Goal: Task Accomplishment & Management: Use online tool/utility

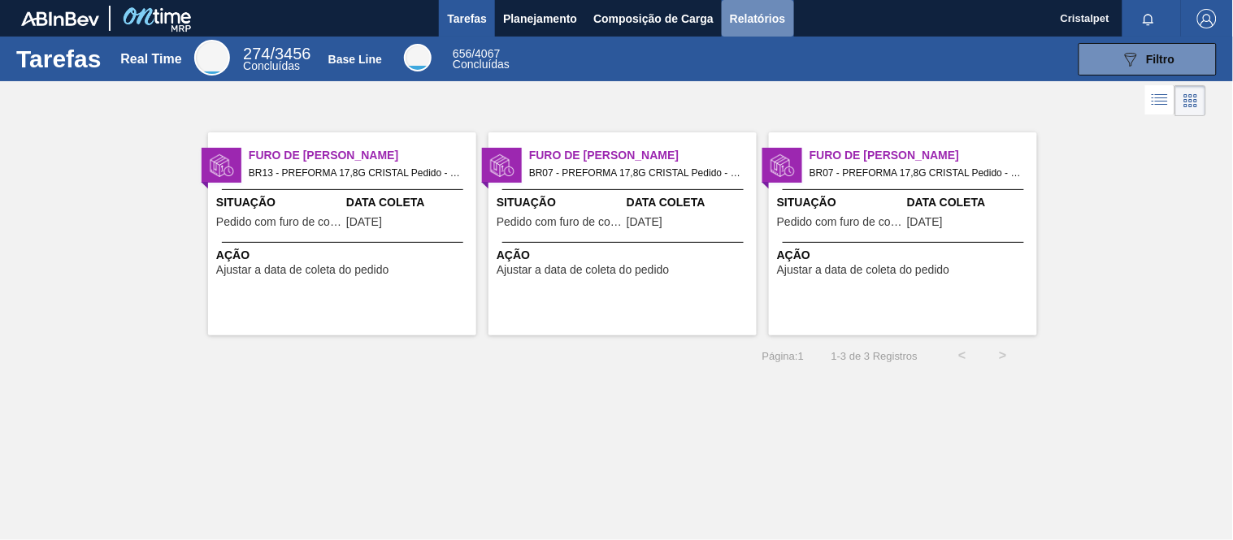
click at [767, 22] on span "Relatórios" at bounding box center [757, 19] width 55 height 20
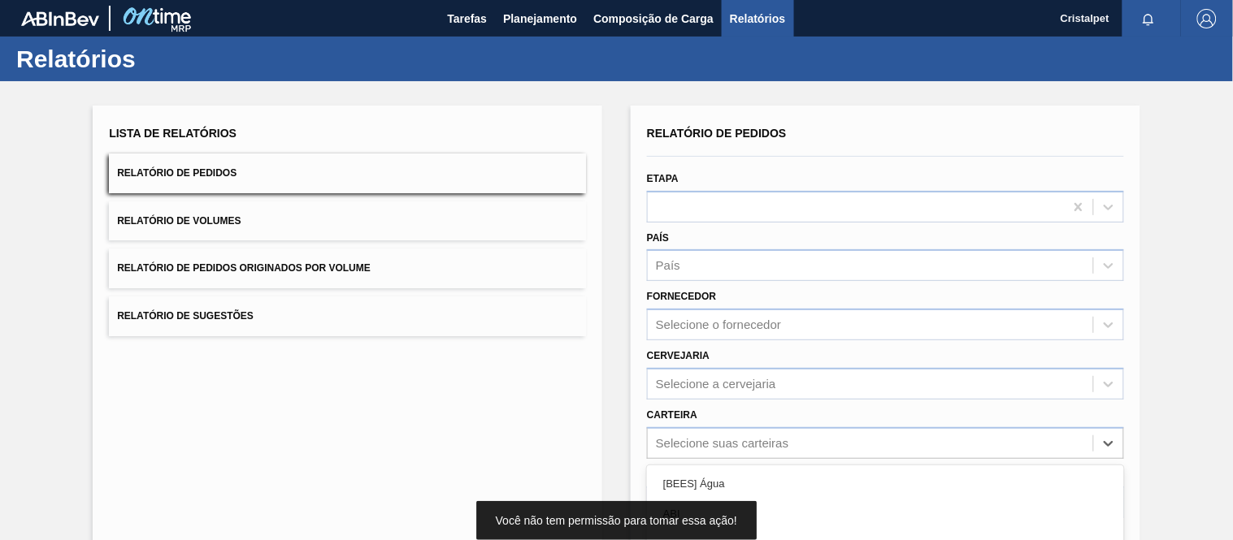
click at [702, 443] on div "option Açúcar Mascavo focused, 6 of 101. 101 results available. Use Up and Down…" at bounding box center [885, 444] width 477 height 32
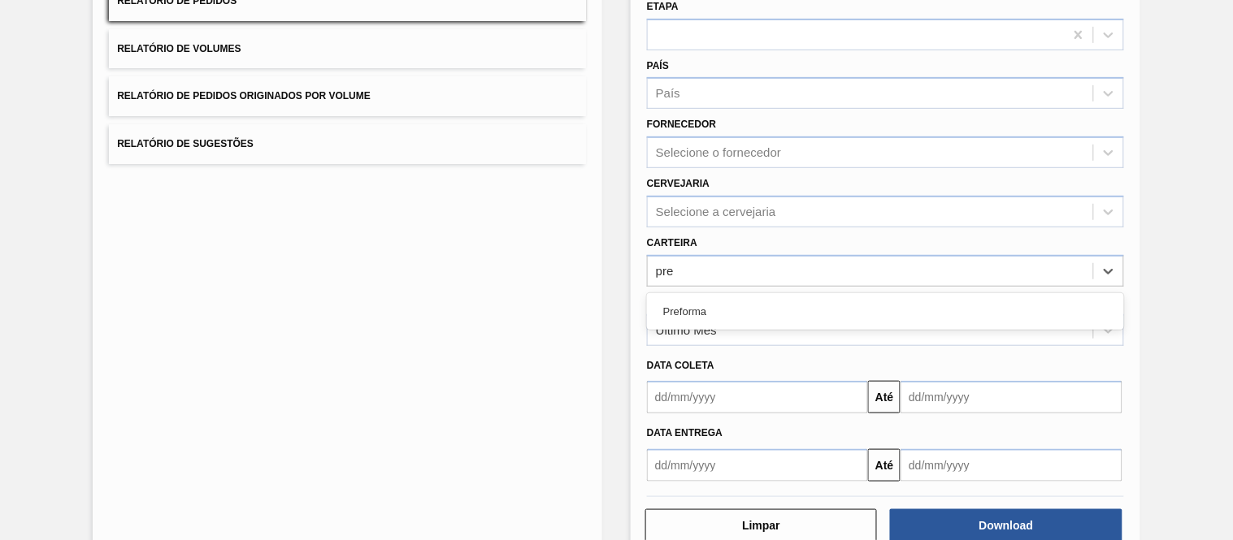
type input "pref"
click at [701, 302] on div "Preforma" at bounding box center [885, 312] width 477 height 30
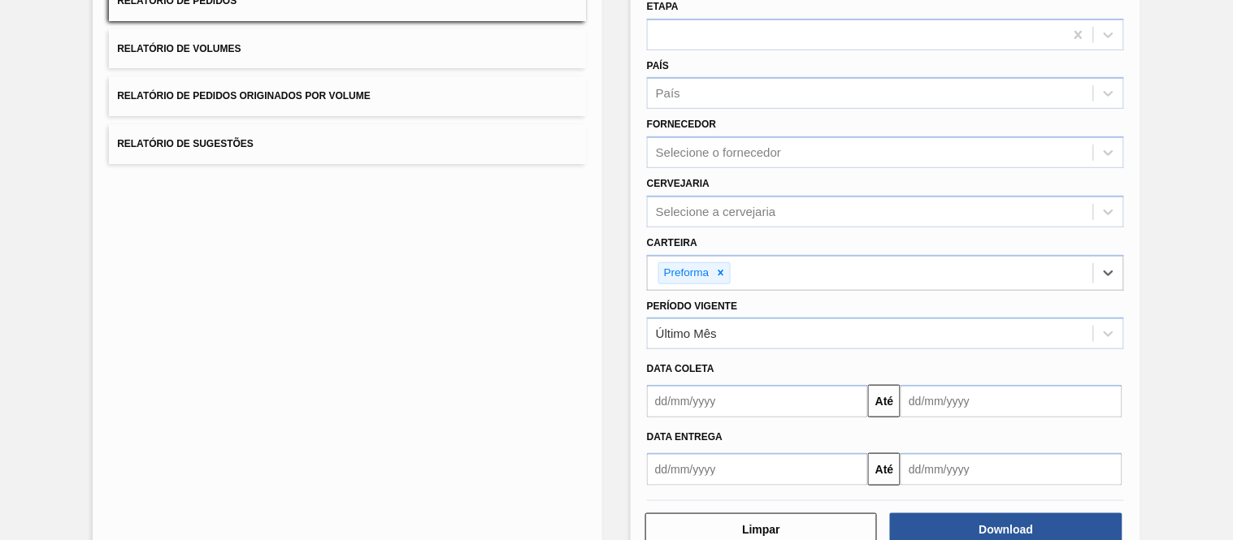
click at [743, 399] on input "text" at bounding box center [757, 401] width 221 height 33
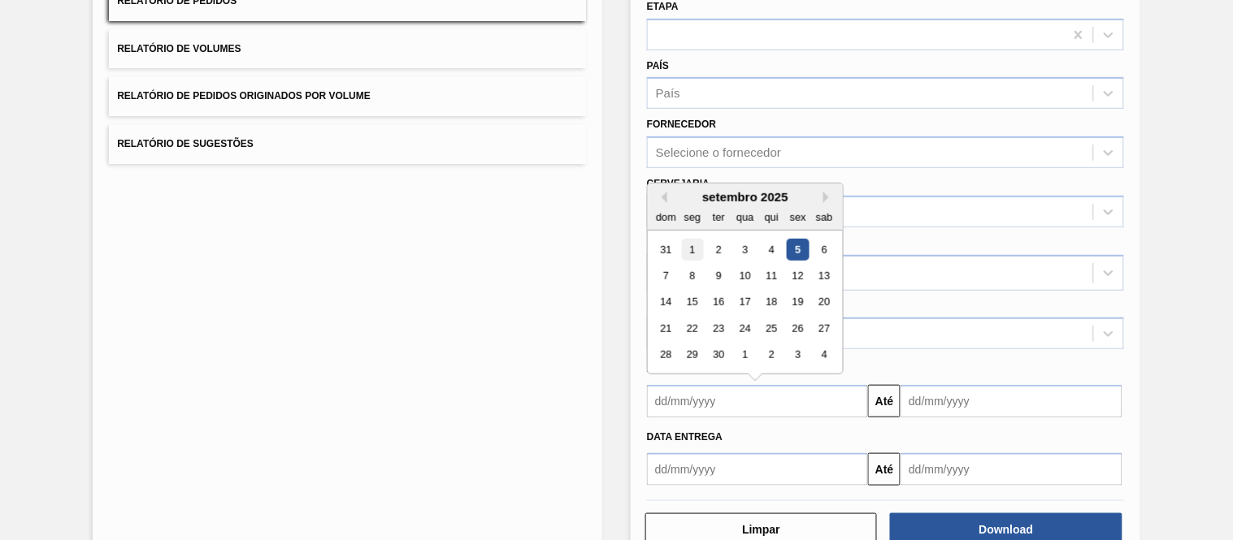
click at [688, 239] on div "1" at bounding box center [693, 250] width 22 height 22
type input "01/09/2025"
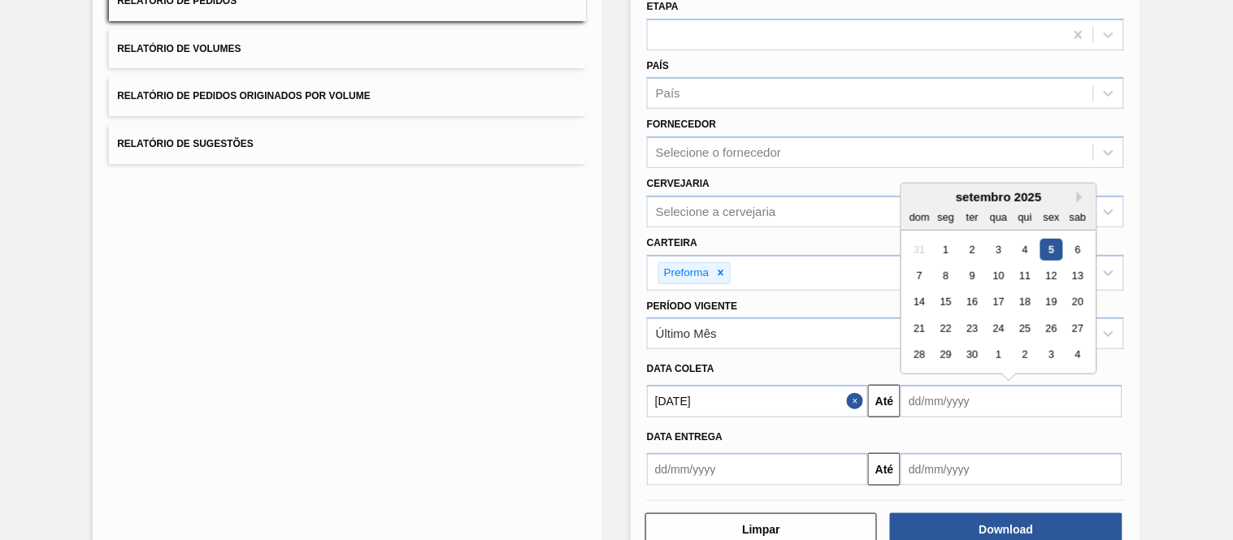
click at [965, 395] on input "text" at bounding box center [1011, 401] width 221 height 33
click at [972, 350] on div "30" at bounding box center [973, 356] width 22 height 22
type input "30/09/2025"
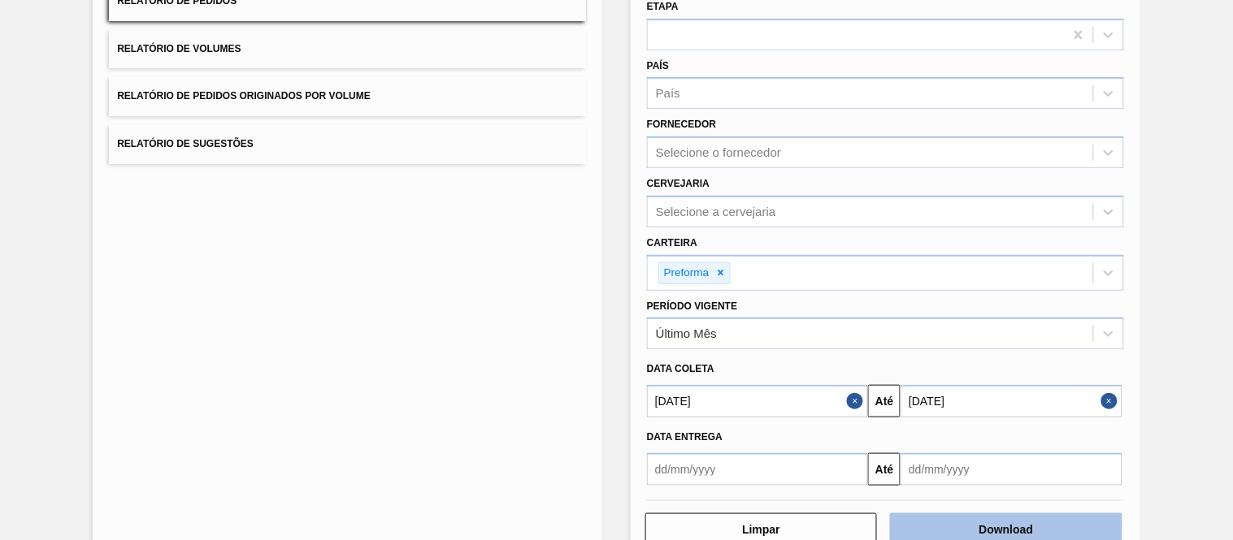
click at [1000, 529] on button "Download" at bounding box center [1006, 530] width 232 height 33
